Goal: Information Seeking & Learning: Compare options

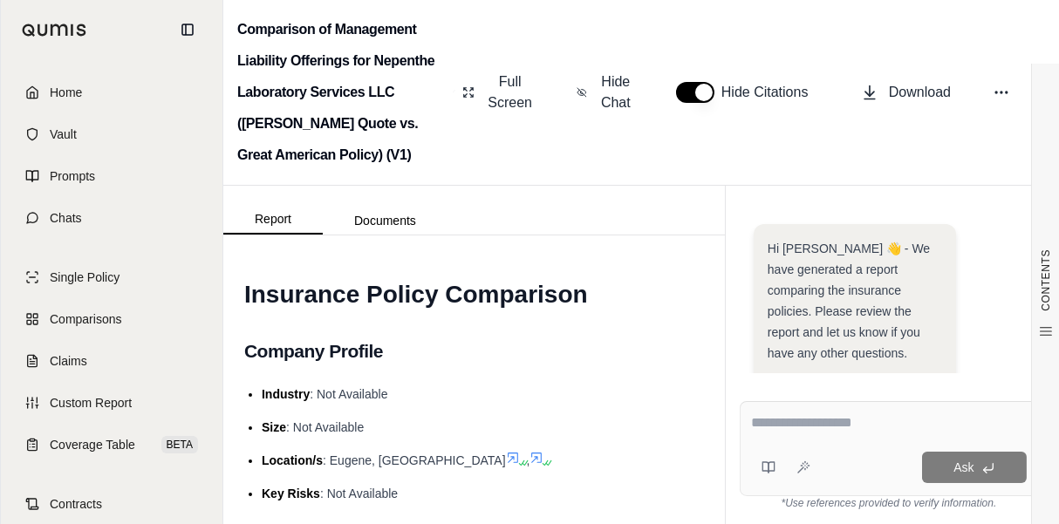
scroll to position [615, 0]
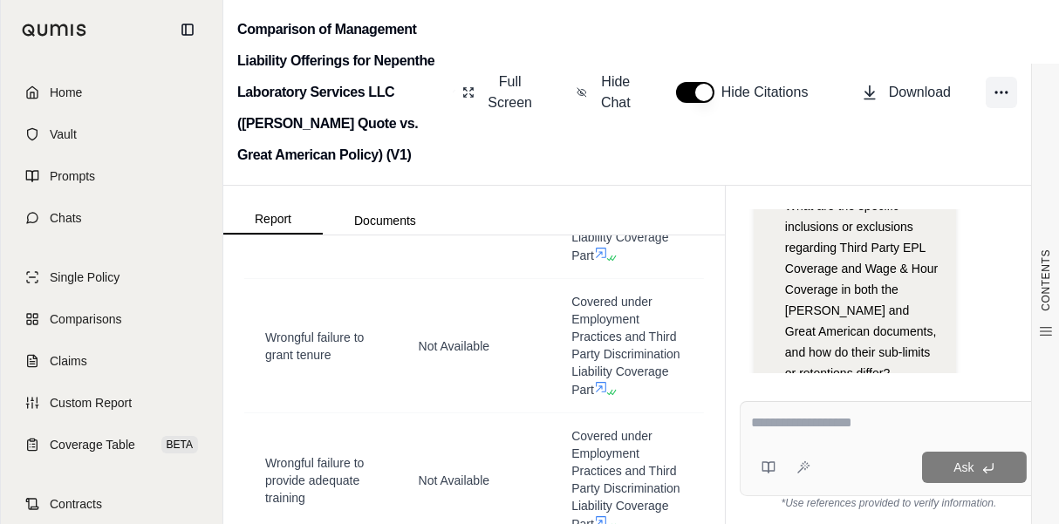
click at [1009, 92] on icon at bounding box center [1001, 92] width 17 height 17
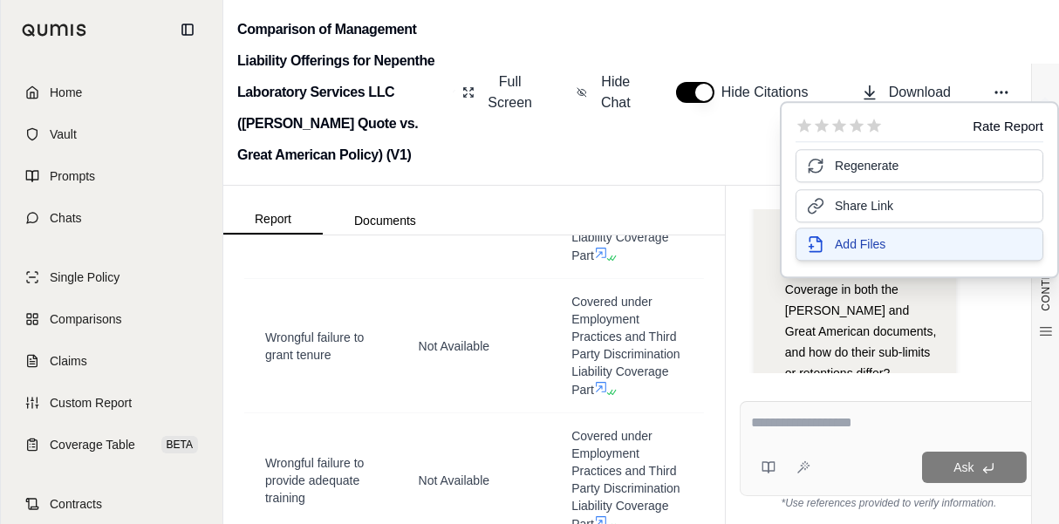
click at [852, 252] on button "Add Files" at bounding box center [920, 244] width 248 height 33
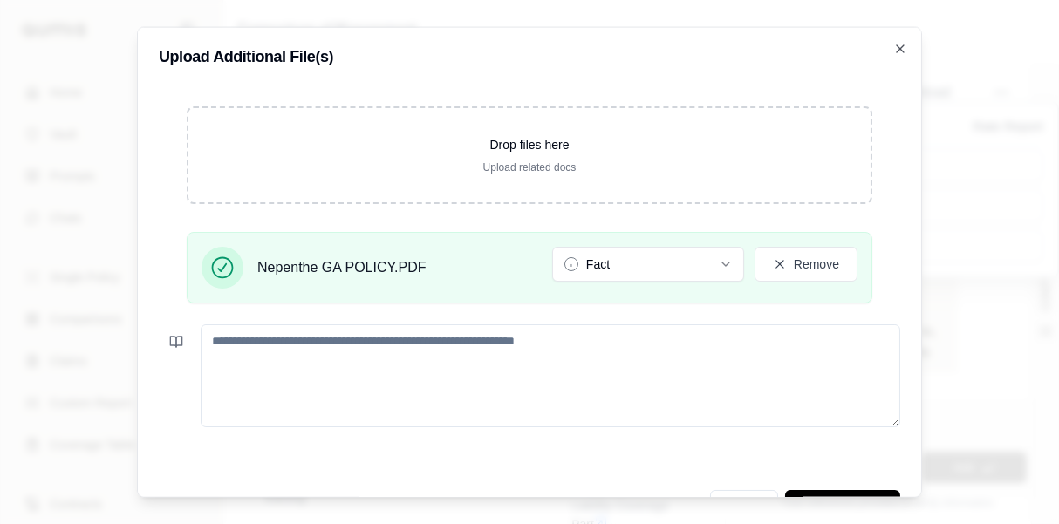
click at [489, 351] on textarea at bounding box center [551, 375] width 700 height 103
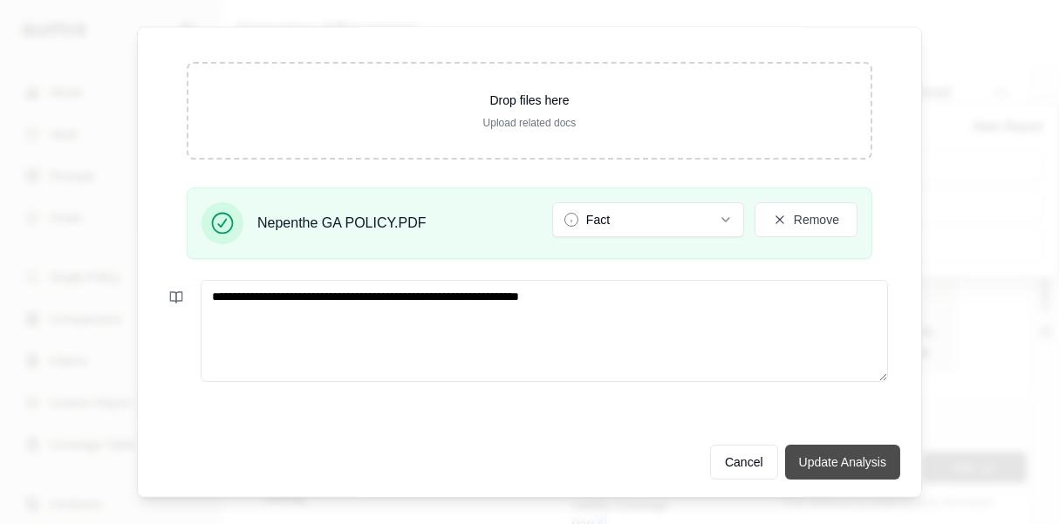
type textarea "**********"
click at [806, 452] on button "Update Analysis" at bounding box center [842, 461] width 115 height 35
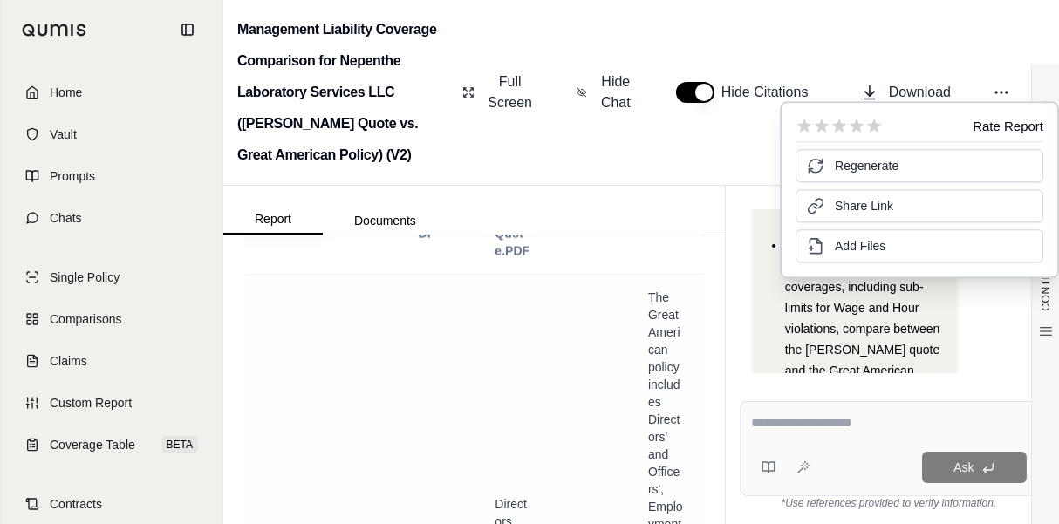
scroll to position [6605, 0]
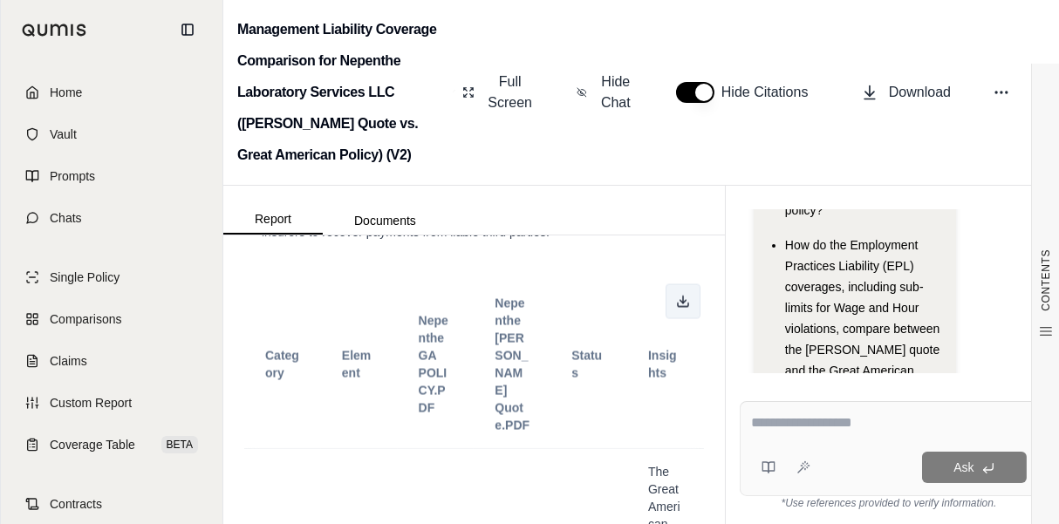
click at [676, 295] on icon at bounding box center [683, 302] width 14 height 14
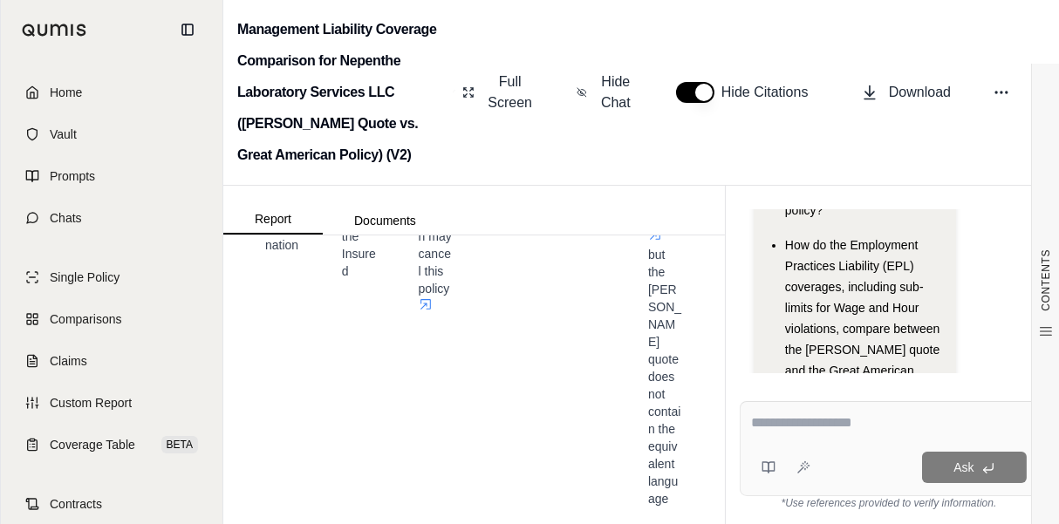
scroll to position [39069, 0]
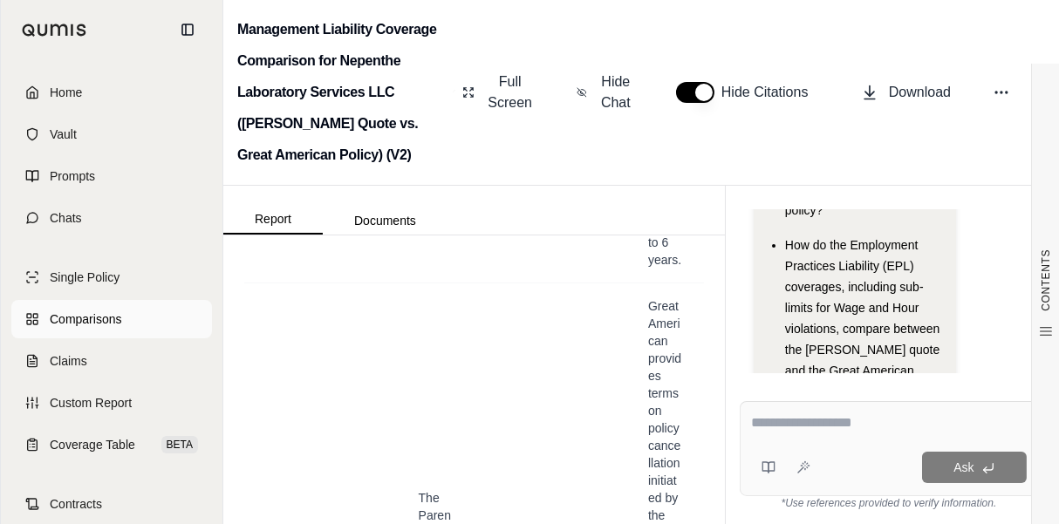
click at [73, 315] on span "Comparisons" at bounding box center [86, 319] width 72 height 17
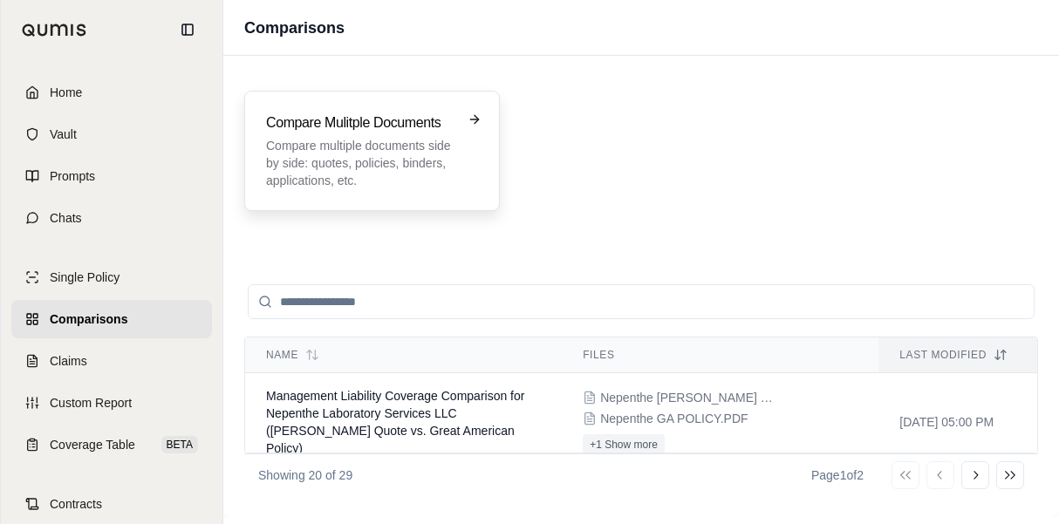
click at [397, 180] on p "Compare multiple documents side by side: quotes, policies, binders, application…" at bounding box center [360, 163] width 188 height 52
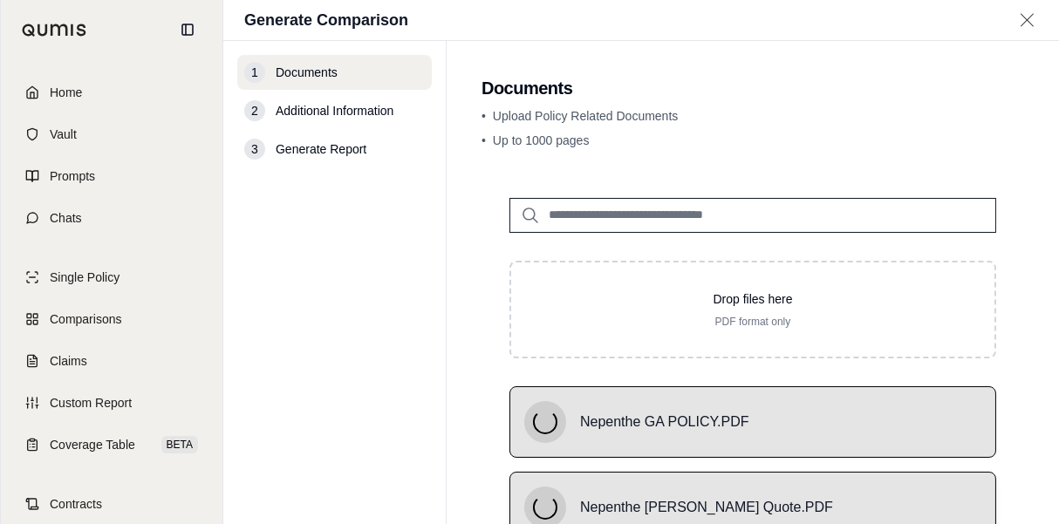
scroll to position [180, 0]
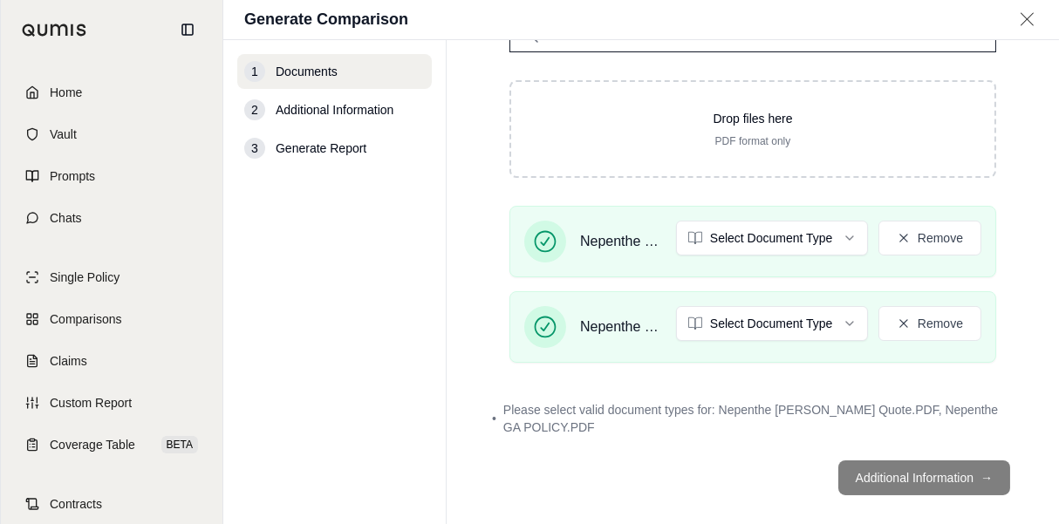
click at [909, 456] on footer "Additional Information →" at bounding box center [753, 478] width 543 height 63
click at [900, 464] on footer "Additional Information →" at bounding box center [753, 478] width 543 height 63
click at [894, 476] on footer "Additional Information →" at bounding box center [753, 478] width 543 height 63
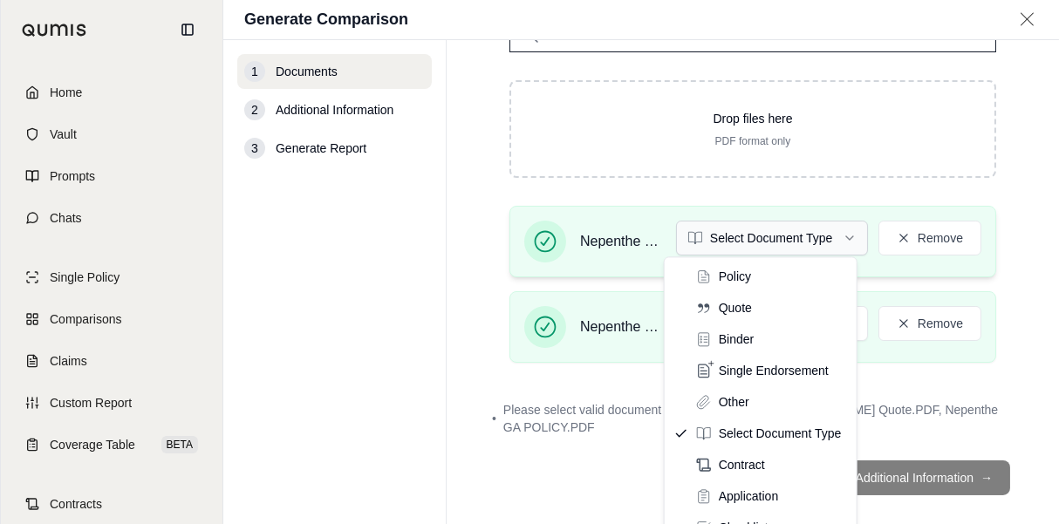
click at [795, 238] on html "Home Vault Prompts Chats Single Policy Comparisons Claims Custom Report Coverag…" at bounding box center [529, 262] width 1059 height 524
click at [594, 247] on html "Home Vault Prompts Chats Single Policy Comparisons Claims Custom Report Coverag…" at bounding box center [529, 262] width 1059 height 524
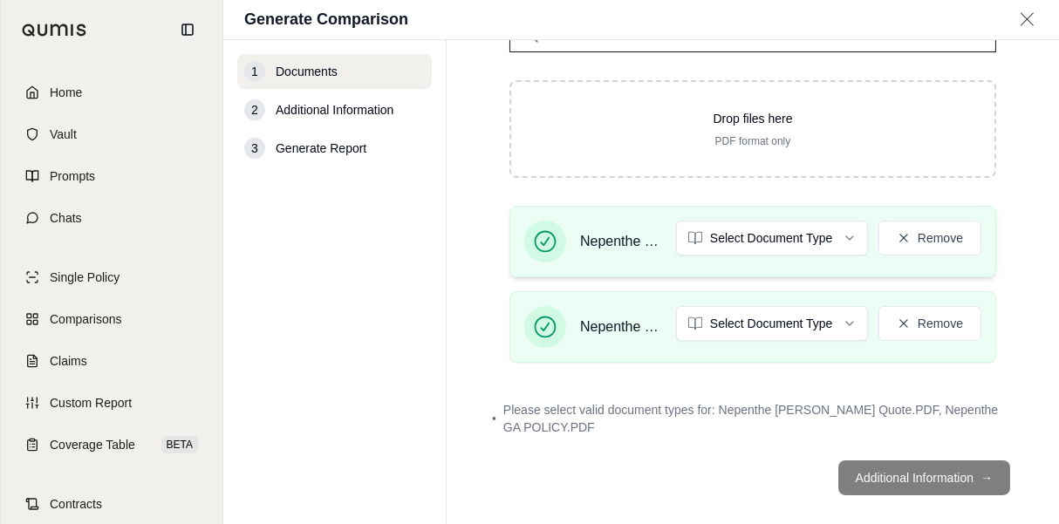
click at [600, 242] on span "Nepenthe GA POLICY.PDF" at bounding box center [621, 241] width 82 height 21
click at [599, 242] on span "Nepenthe GA POLICY.PDF" at bounding box center [621, 241] width 82 height 21
click at [587, 239] on span "Nepenthe GA POLICY.PDF" at bounding box center [621, 241] width 82 height 21
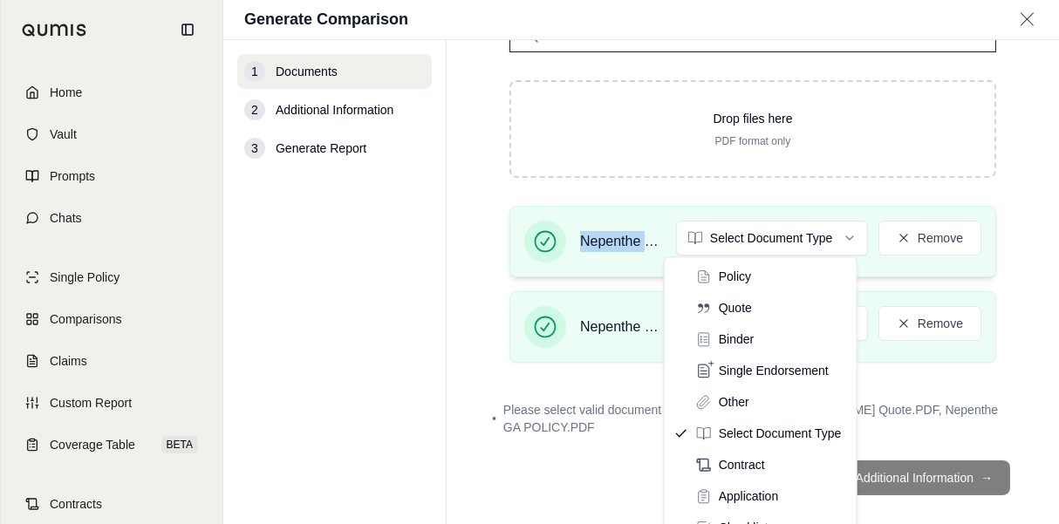
click at [804, 229] on html "Home Vault Prompts Chats Single Policy Comparisons Claims Custom Report Coverag…" at bounding box center [529, 262] width 1059 height 524
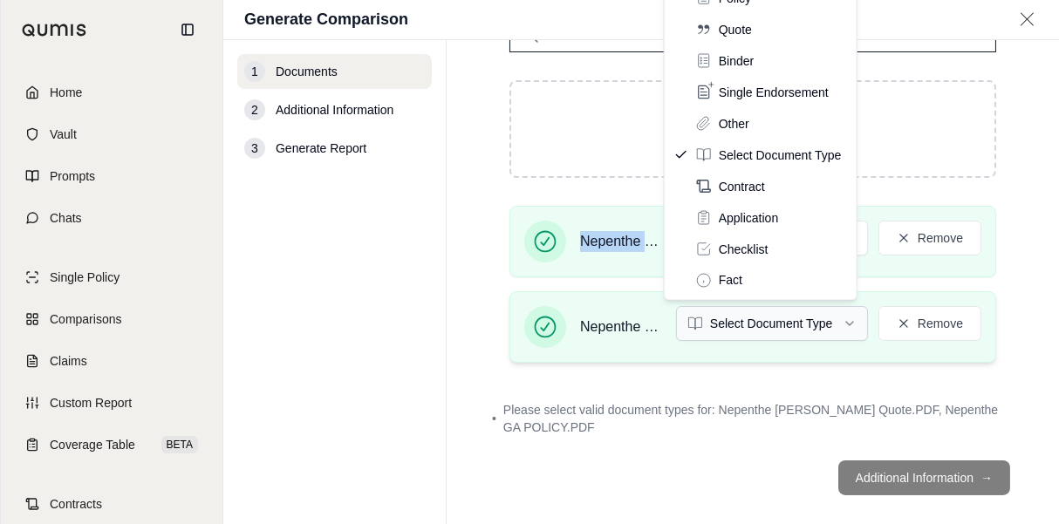
click at [768, 322] on html "Home Vault Prompts Chats Single Policy Comparisons Claims Custom Report Coverag…" at bounding box center [529, 262] width 1059 height 524
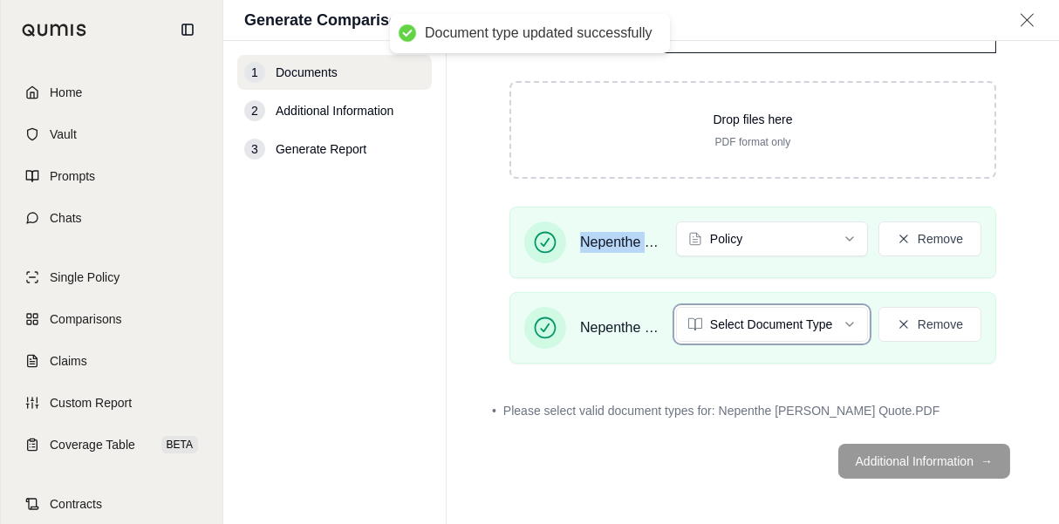
scroll to position [131, 0]
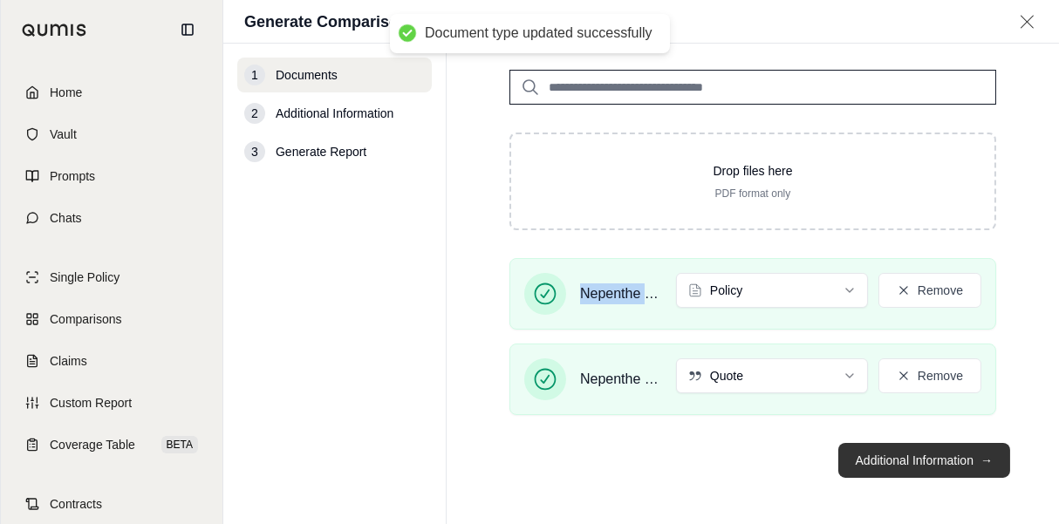
click at [920, 464] on button "Additional Information →" at bounding box center [924, 460] width 172 height 35
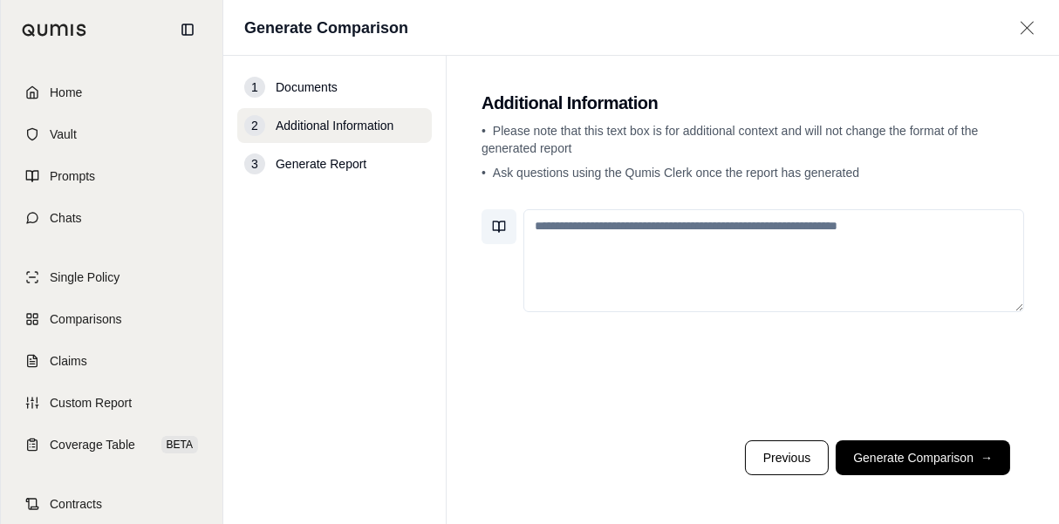
click at [490, 229] on button at bounding box center [499, 226] width 35 height 35
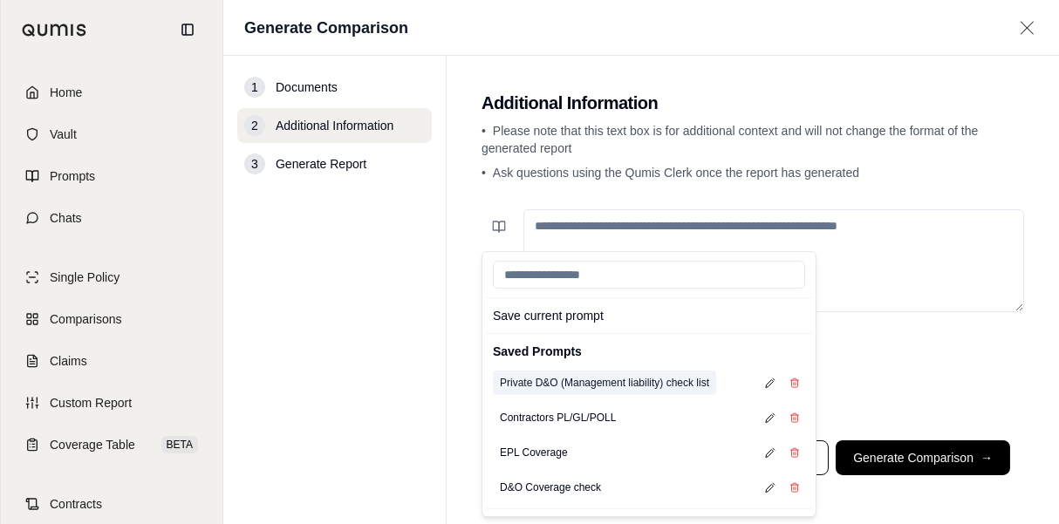
click at [556, 379] on button "Private D&O (Management liability) check list" at bounding box center [604, 383] width 223 height 24
type textarea "**********"
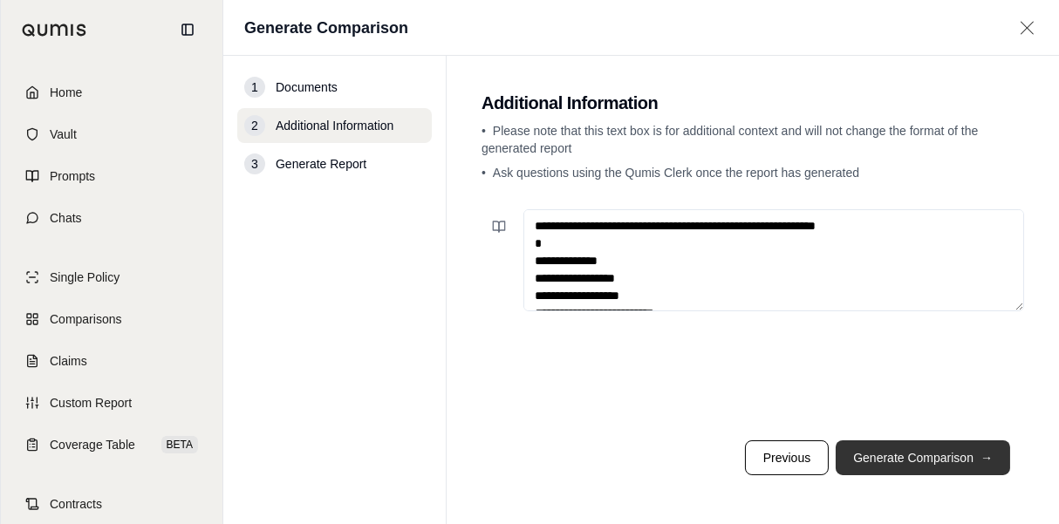
click at [927, 462] on button "Generate Comparison →" at bounding box center [923, 458] width 174 height 35
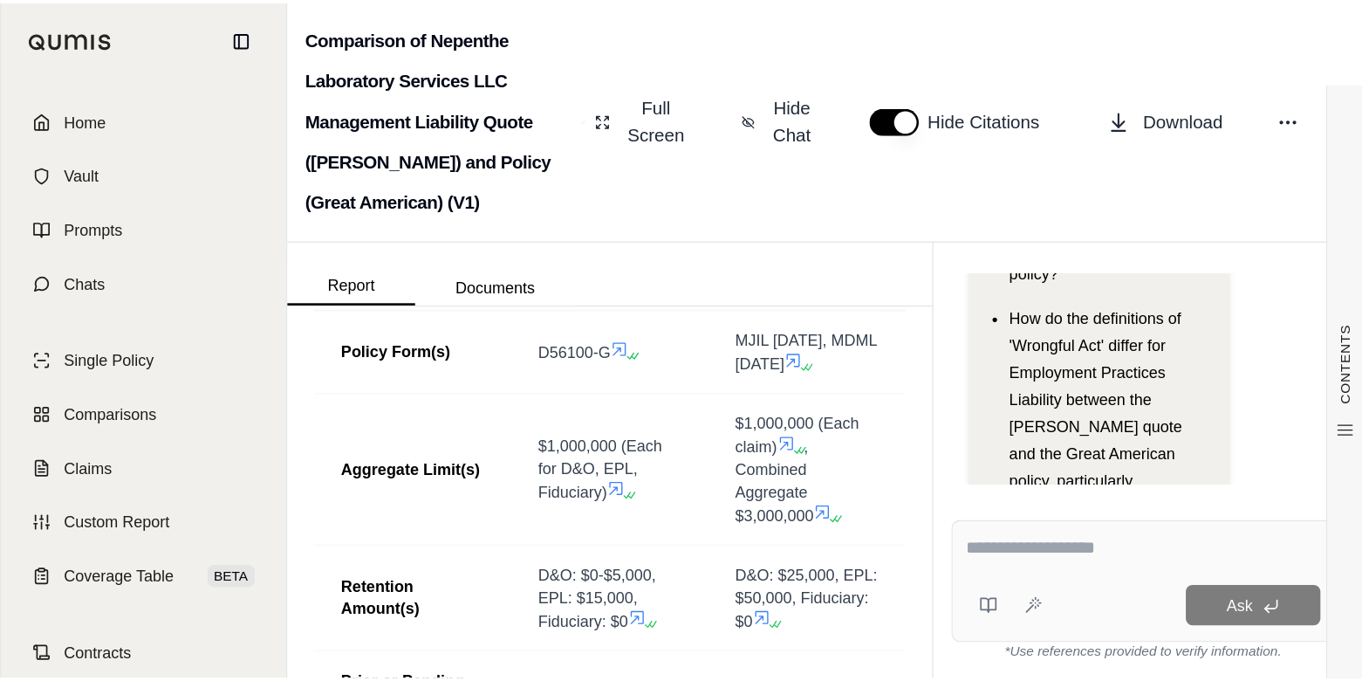
scroll to position [960, 0]
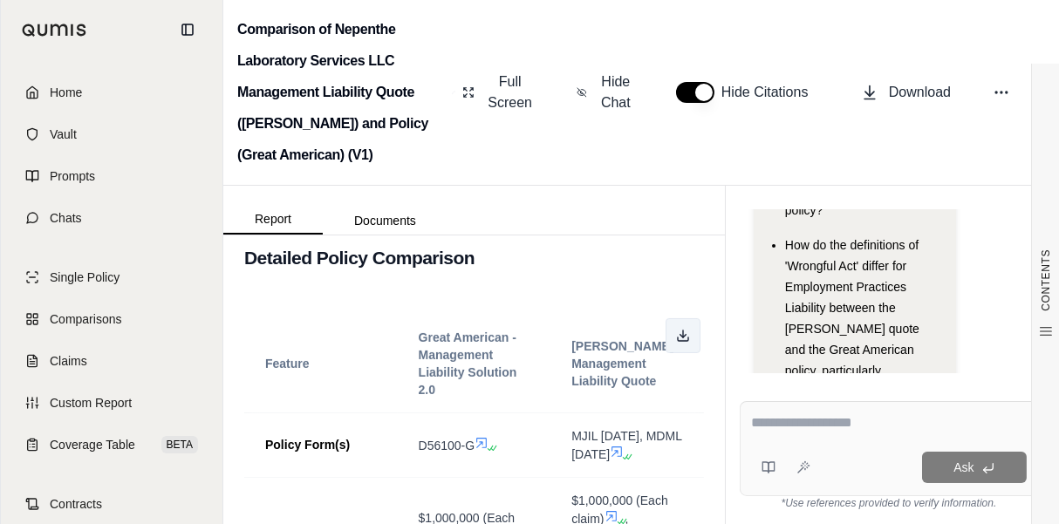
click at [676, 330] on icon at bounding box center [683, 336] width 14 height 14
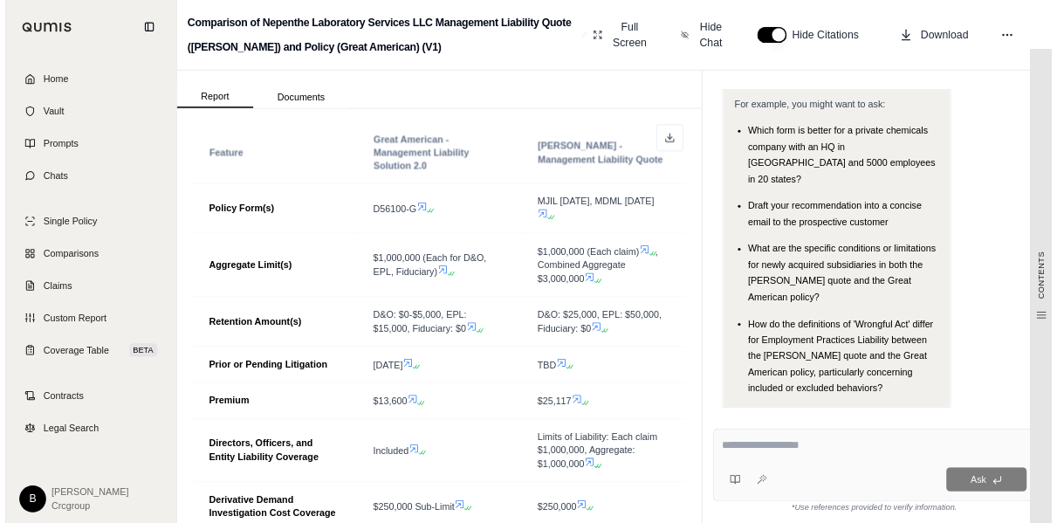
scroll to position [1023, 0]
